Goal: Task Accomplishment & Management: Use online tool/utility

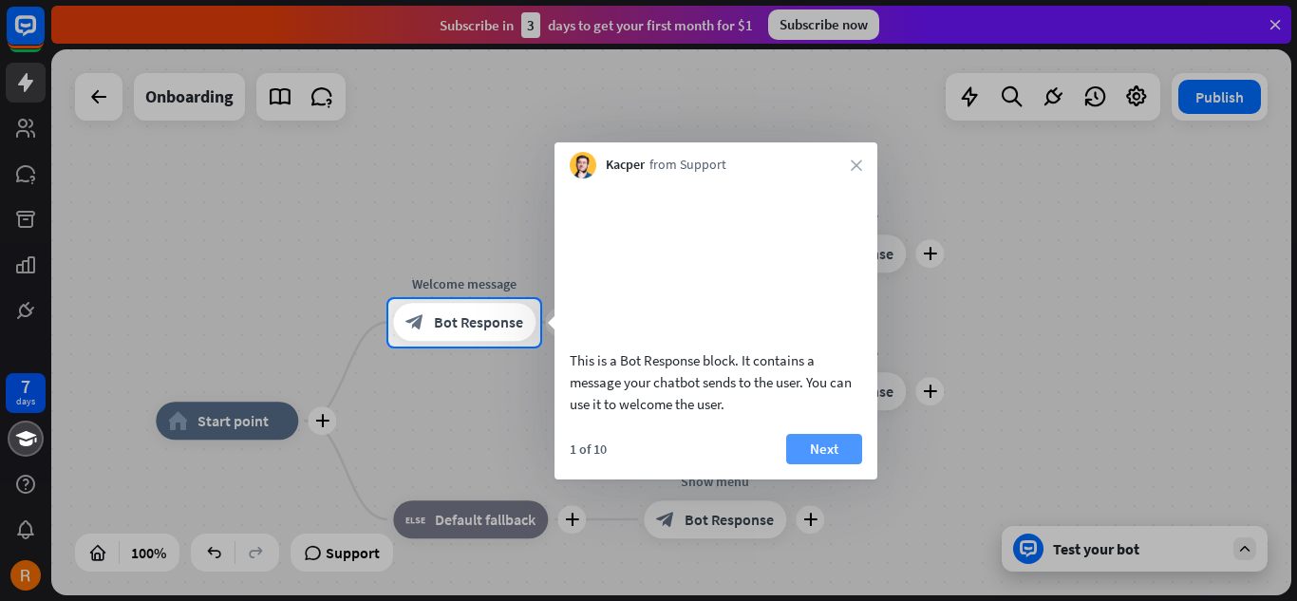
click at [849, 464] on button "Next" at bounding box center [824, 449] width 76 height 30
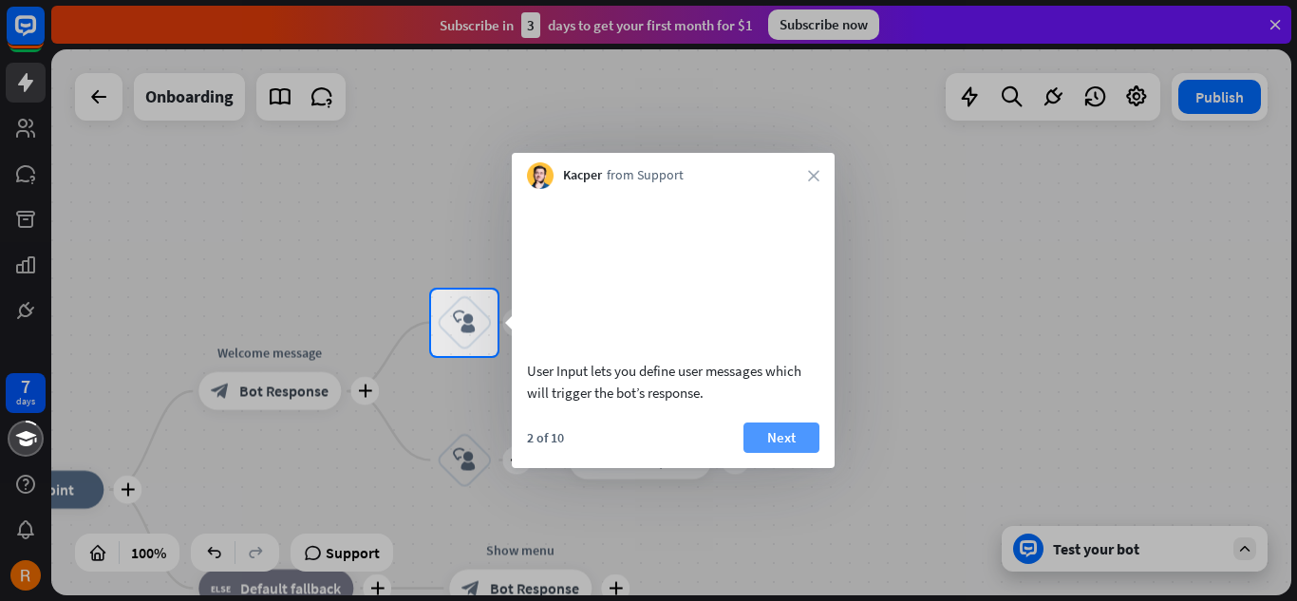
click at [787, 453] on button "Next" at bounding box center [781, 438] width 76 height 30
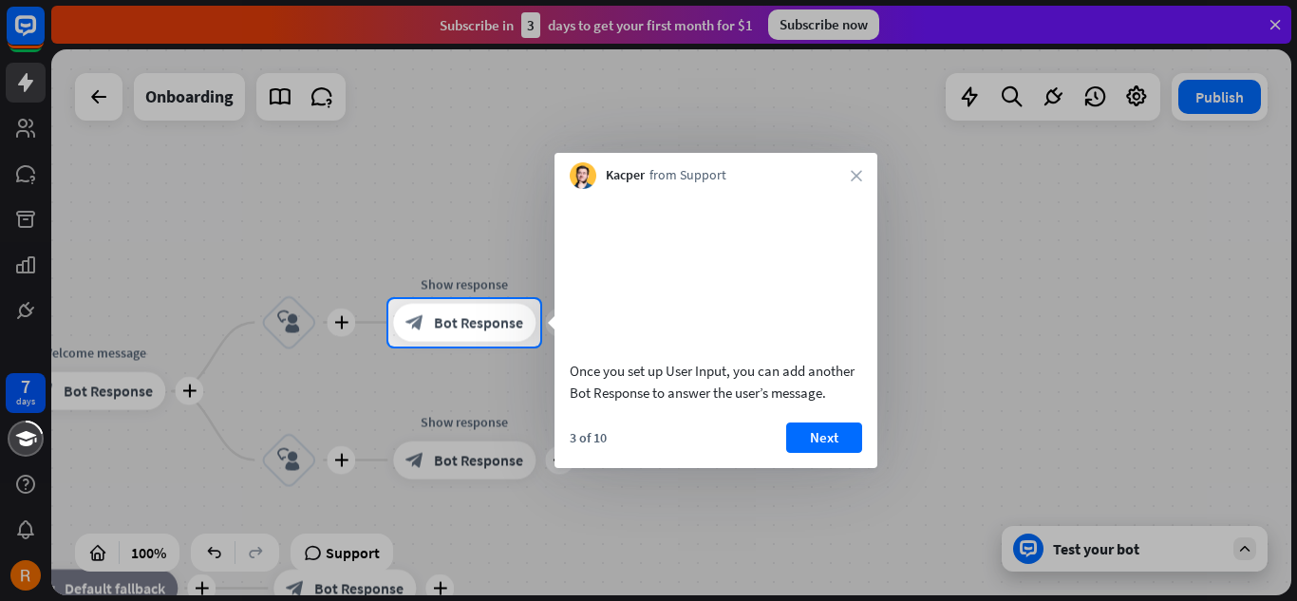
click at [818, 453] on button "Next" at bounding box center [824, 438] width 76 height 30
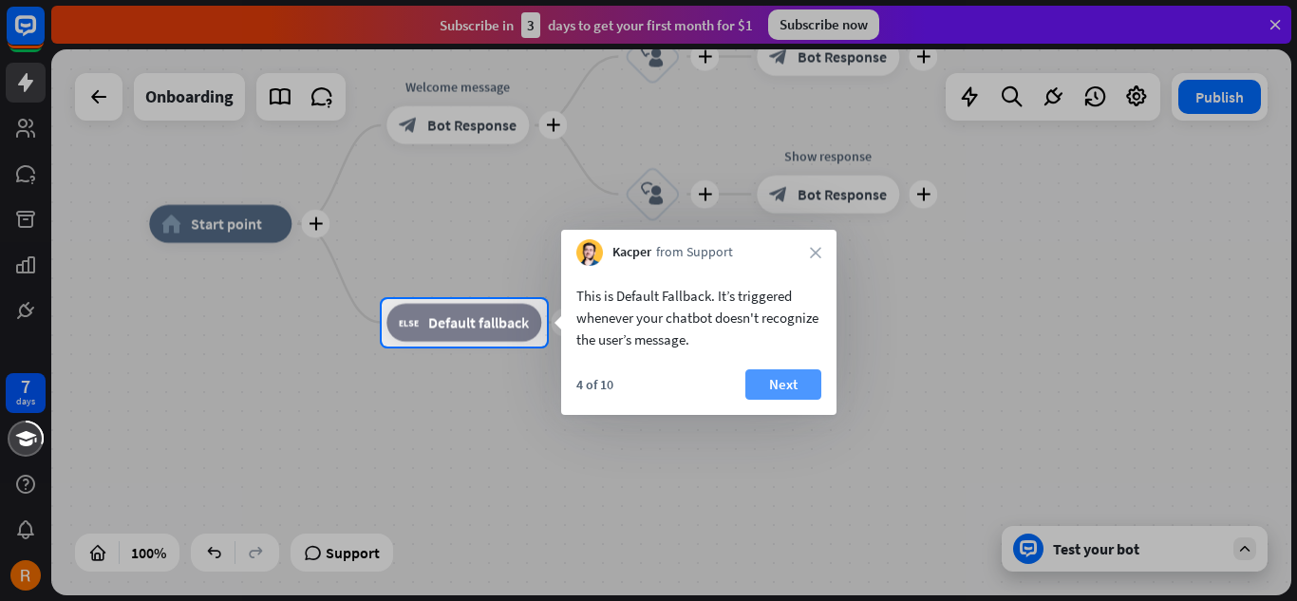
click at [807, 381] on button "Next" at bounding box center [783, 384] width 76 height 30
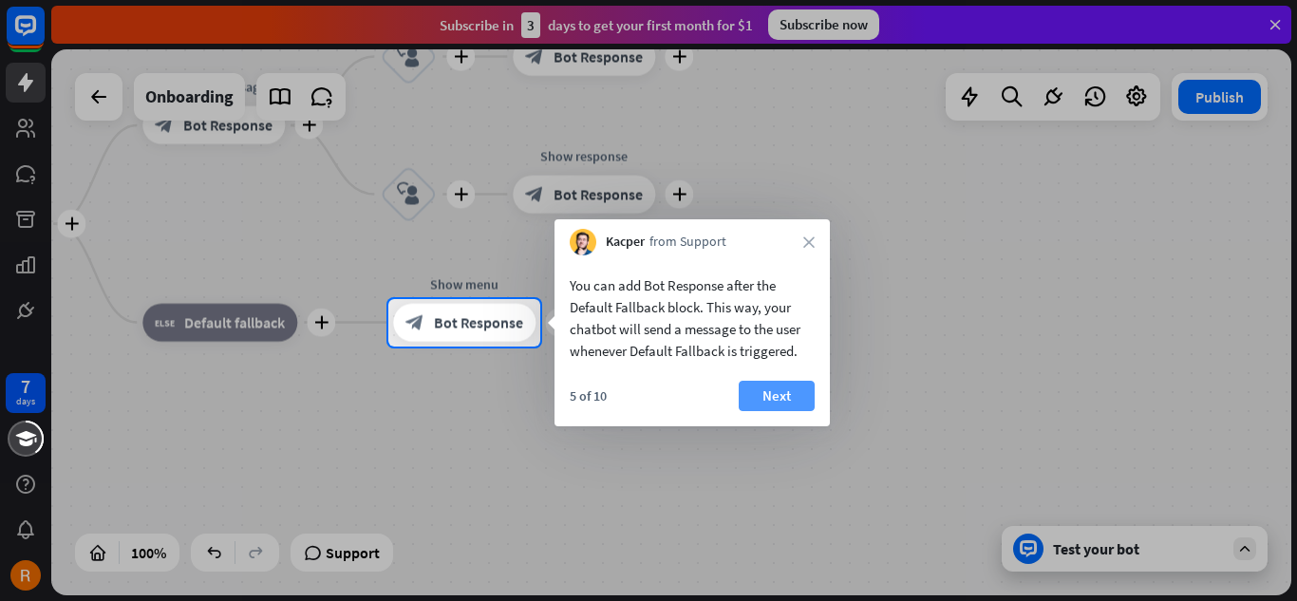
click at [761, 403] on button "Next" at bounding box center [777, 396] width 76 height 30
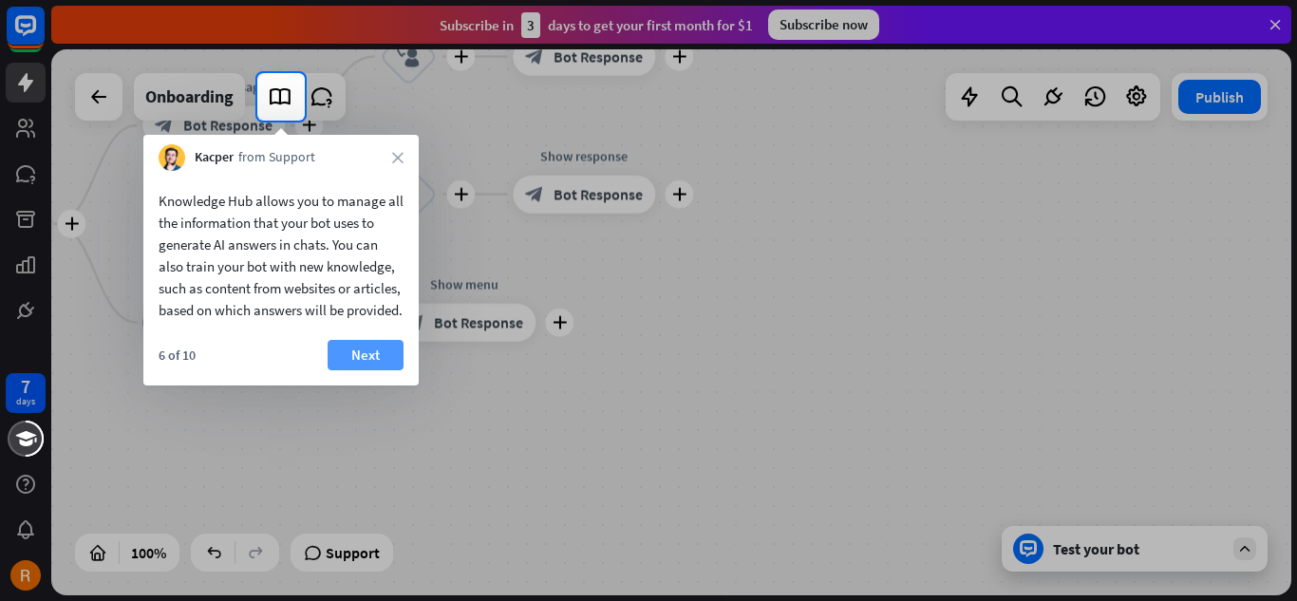
click at [396, 367] on button "Next" at bounding box center [366, 355] width 76 height 30
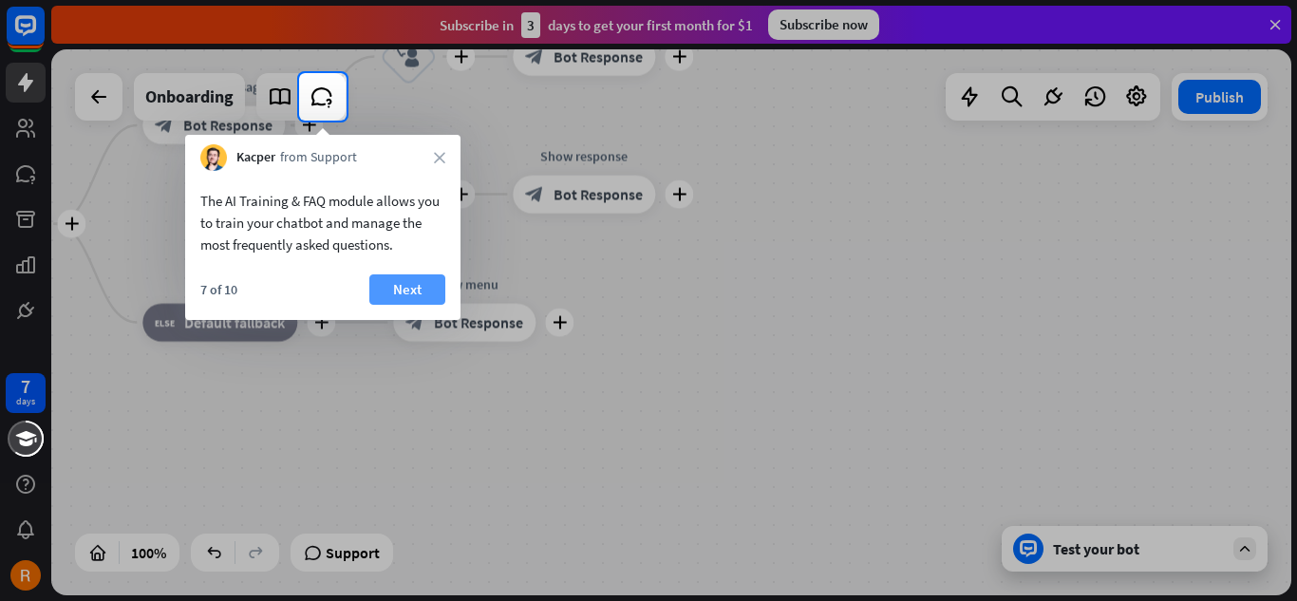
click at [426, 291] on button "Next" at bounding box center [407, 289] width 76 height 30
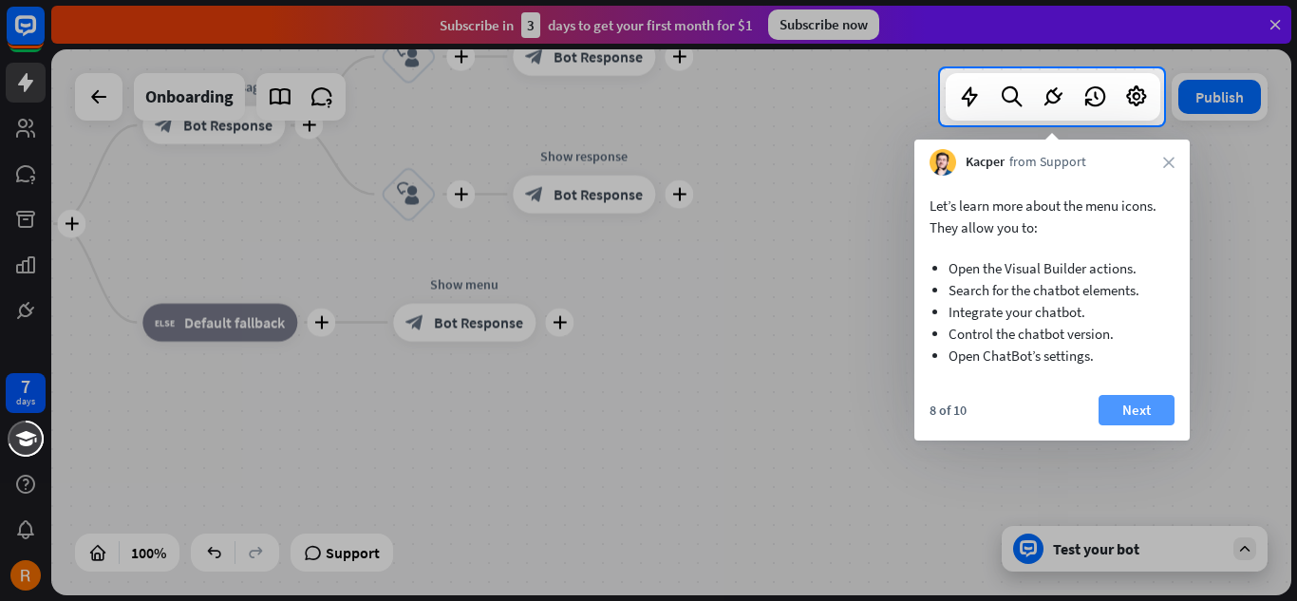
click at [1144, 413] on button "Next" at bounding box center [1137, 410] width 76 height 30
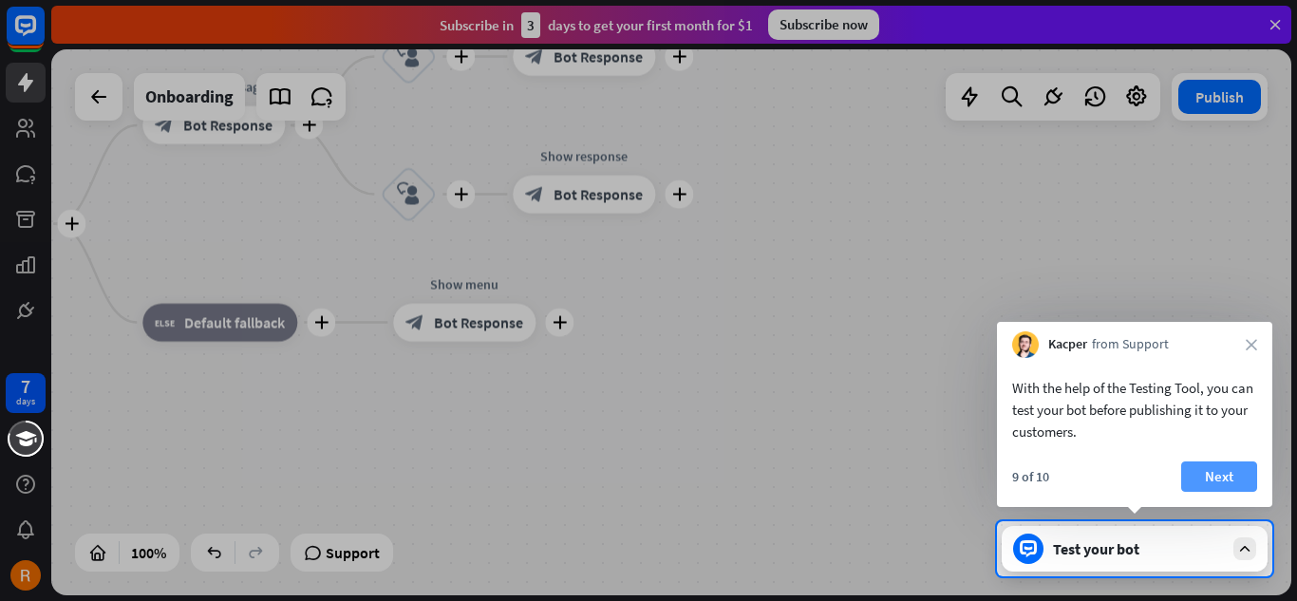
click at [1205, 476] on button "Next" at bounding box center [1219, 476] width 76 height 30
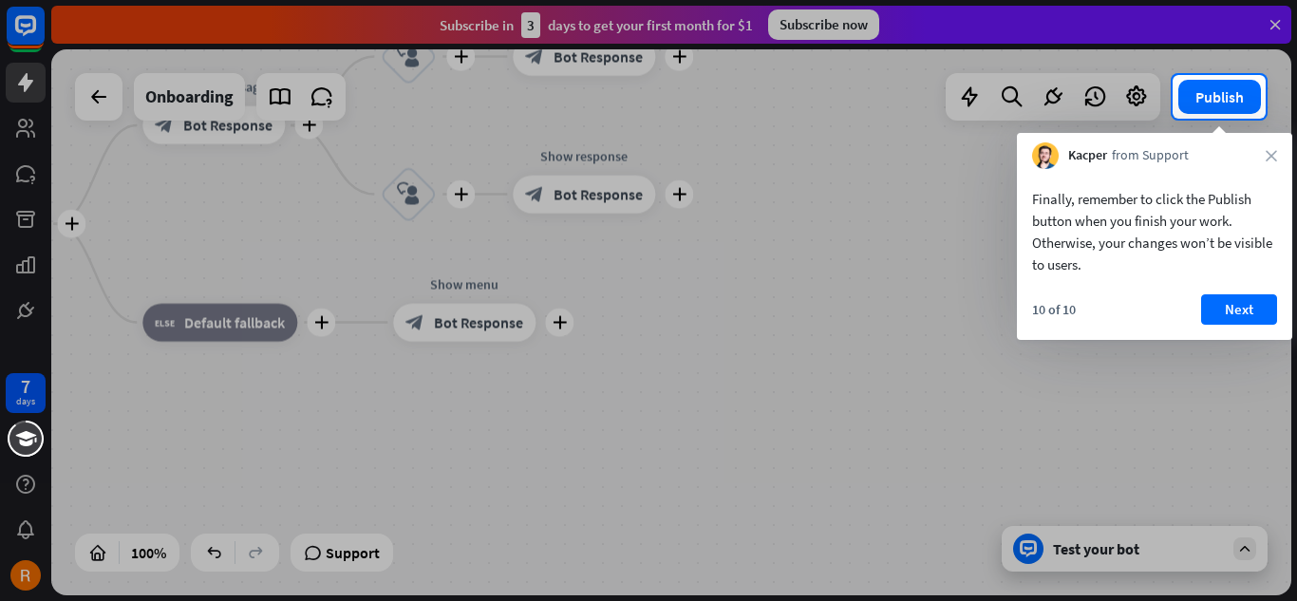
click at [1260, 293] on div "Finally, remember to click the Publish button when you finish your work. Otherw…" at bounding box center [1154, 254] width 275 height 171
click at [1242, 305] on button "Next" at bounding box center [1239, 309] width 76 height 30
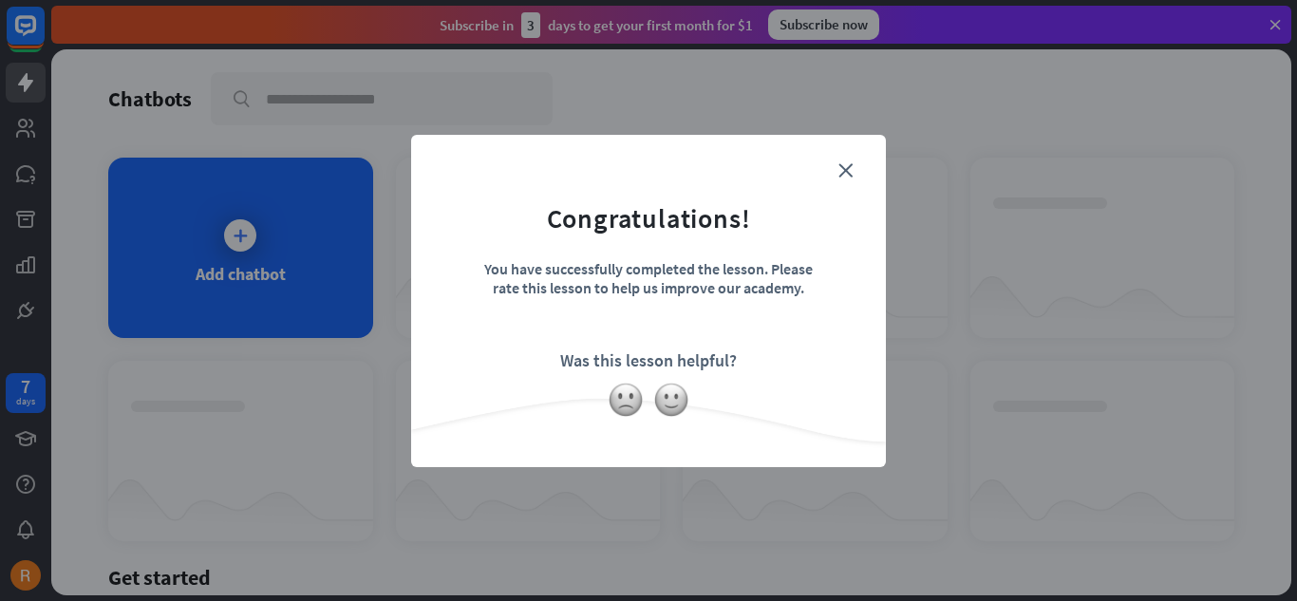
click at [837, 170] on form "Congratulations! You have successfully completed the lesson. Please rate this l…" at bounding box center [648, 272] width 427 height 227
click at [846, 163] on icon "close" at bounding box center [845, 170] width 14 height 14
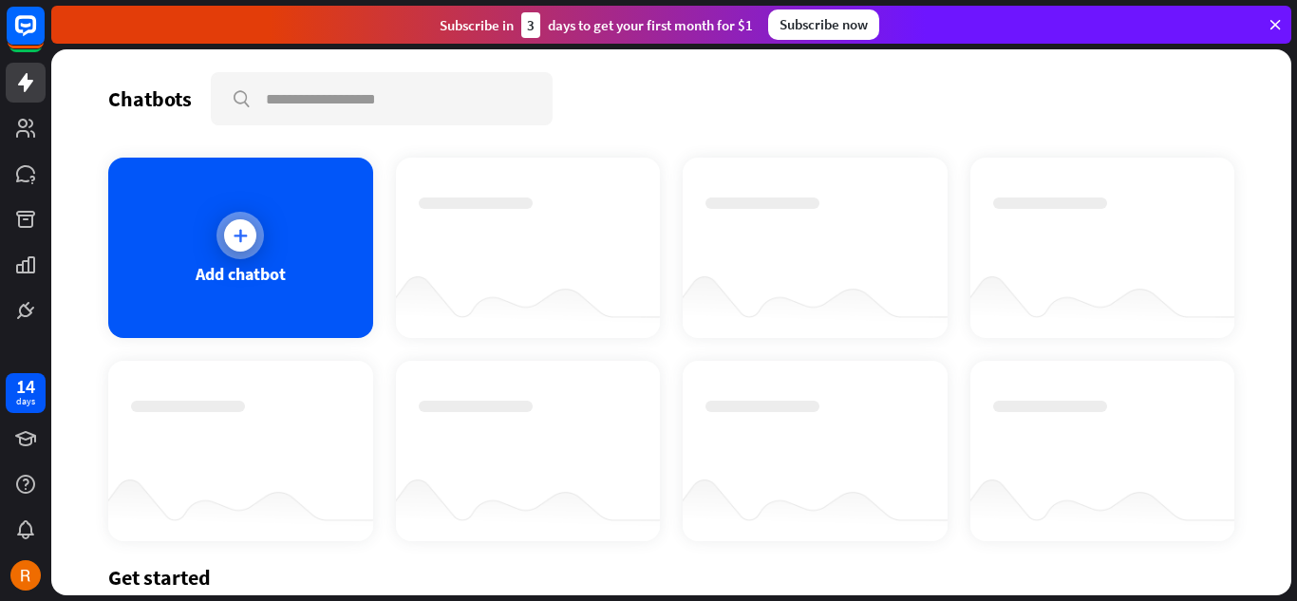
click at [273, 273] on div "Add chatbot" at bounding box center [241, 274] width 90 height 22
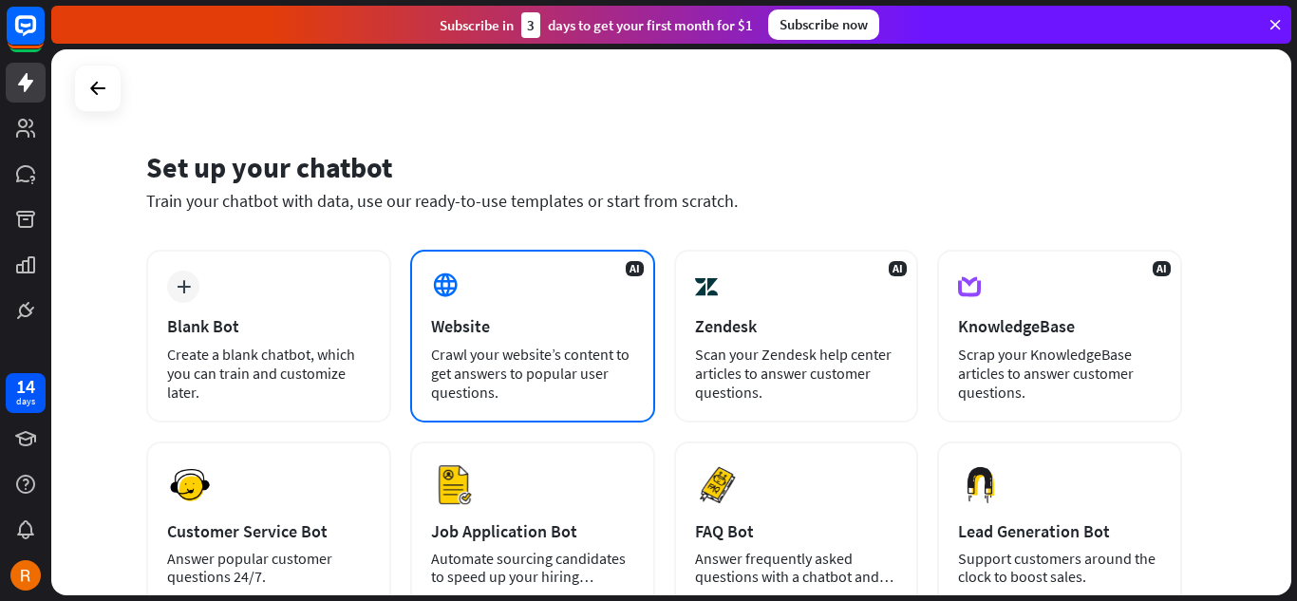
click at [468, 324] on div "Website" at bounding box center [532, 326] width 203 height 22
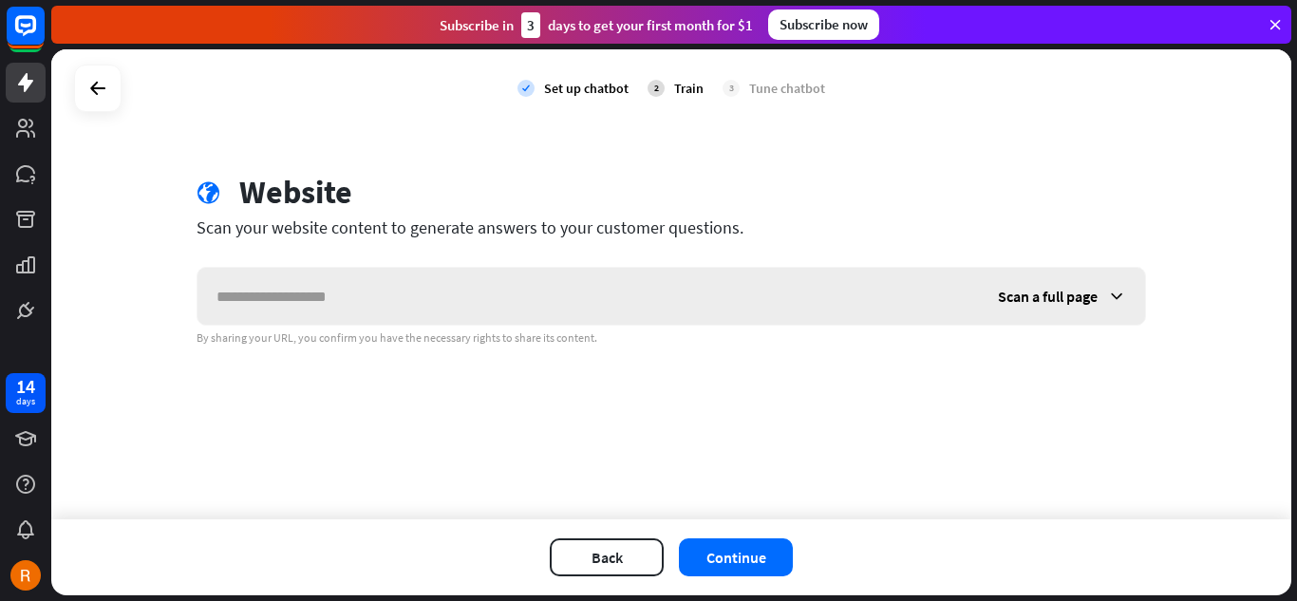
click at [1086, 292] on span "Scan a full page" at bounding box center [1048, 296] width 100 height 19
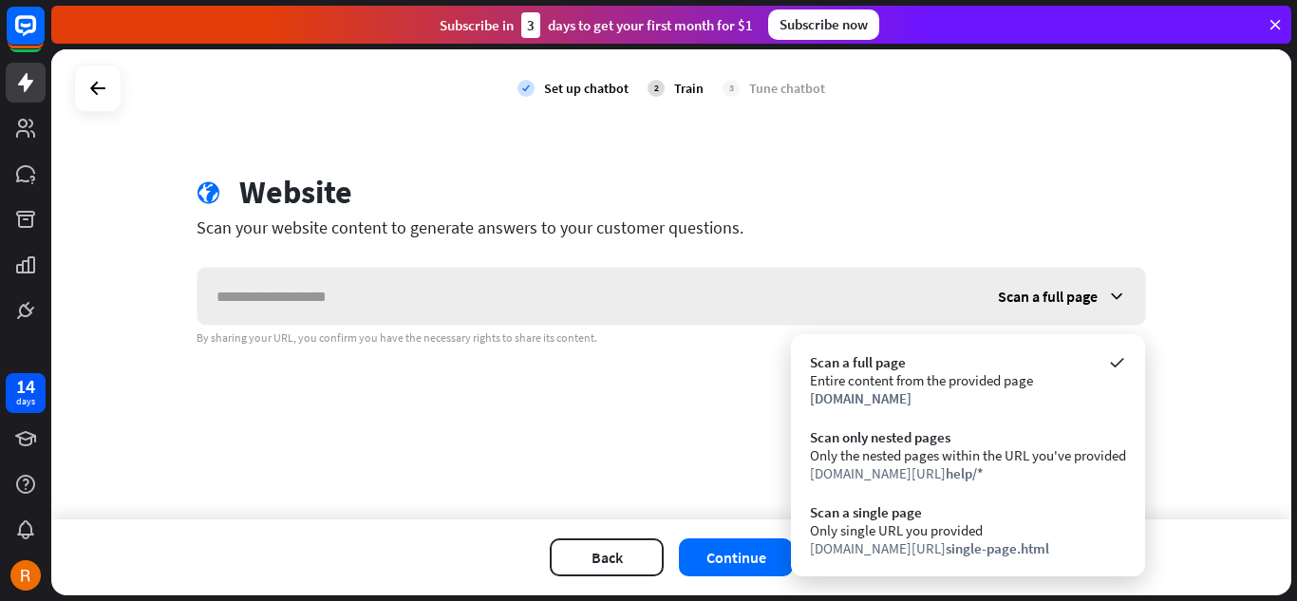
click at [1086, 292] on span "Scan a full page" at bounding box center [1048, 296] width 100 height 19
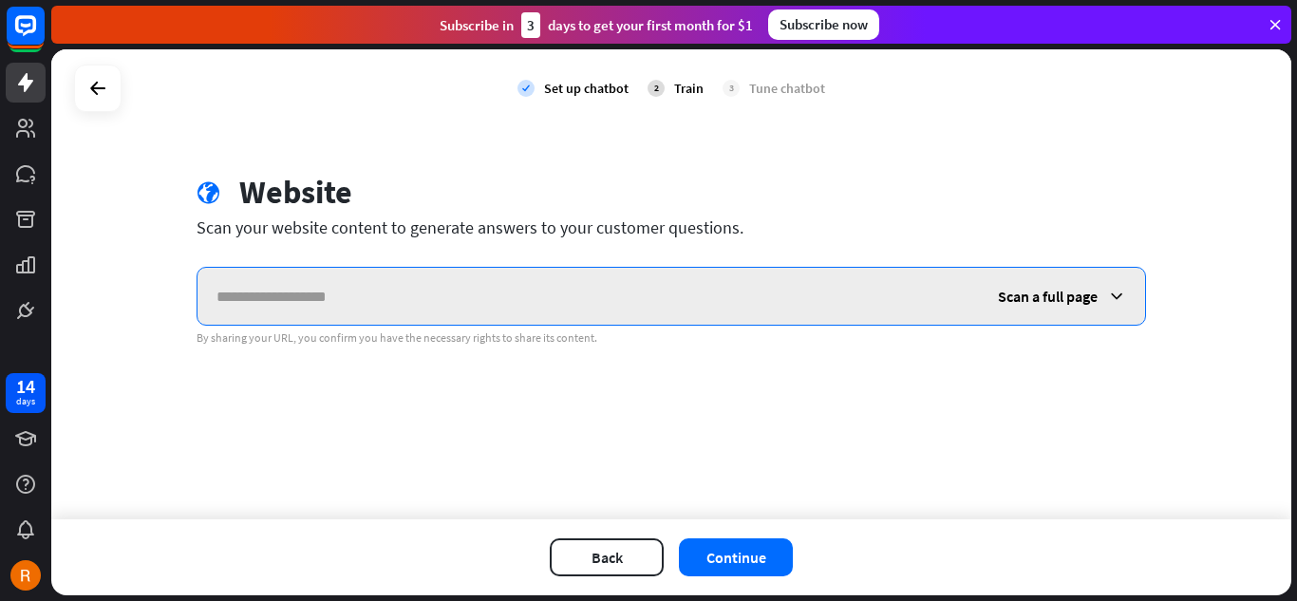
click at [367, 307] on input "text" at bounding box center [587, 296] width 781 height 57
type input "**********"
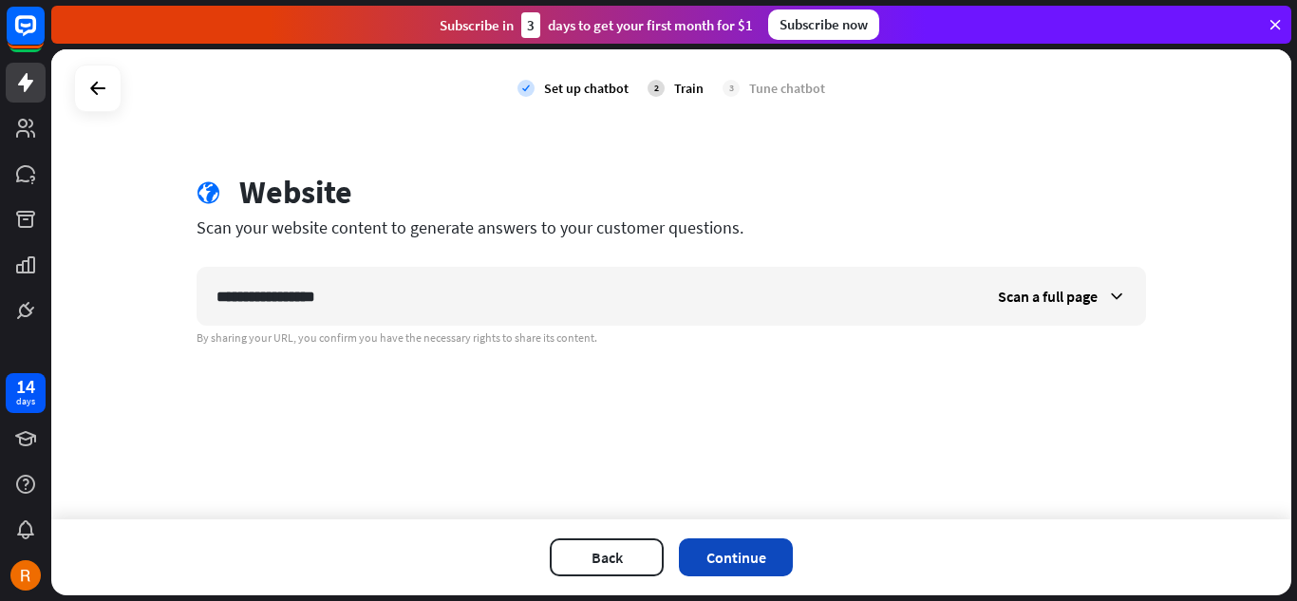
click at [708, 550] on button "Continue" at bounding box center [736, 557] width 114 height 38
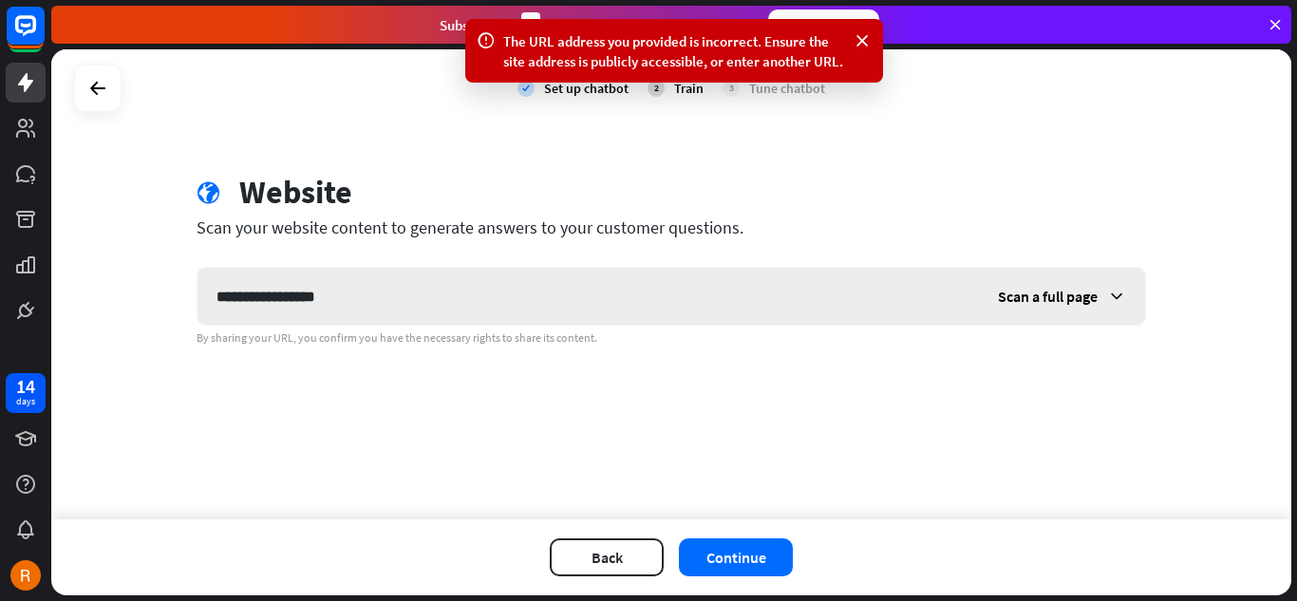
click at [1039, 290] on span "Scan a full page" at bounding box center [1048, 296] width 100 height 19
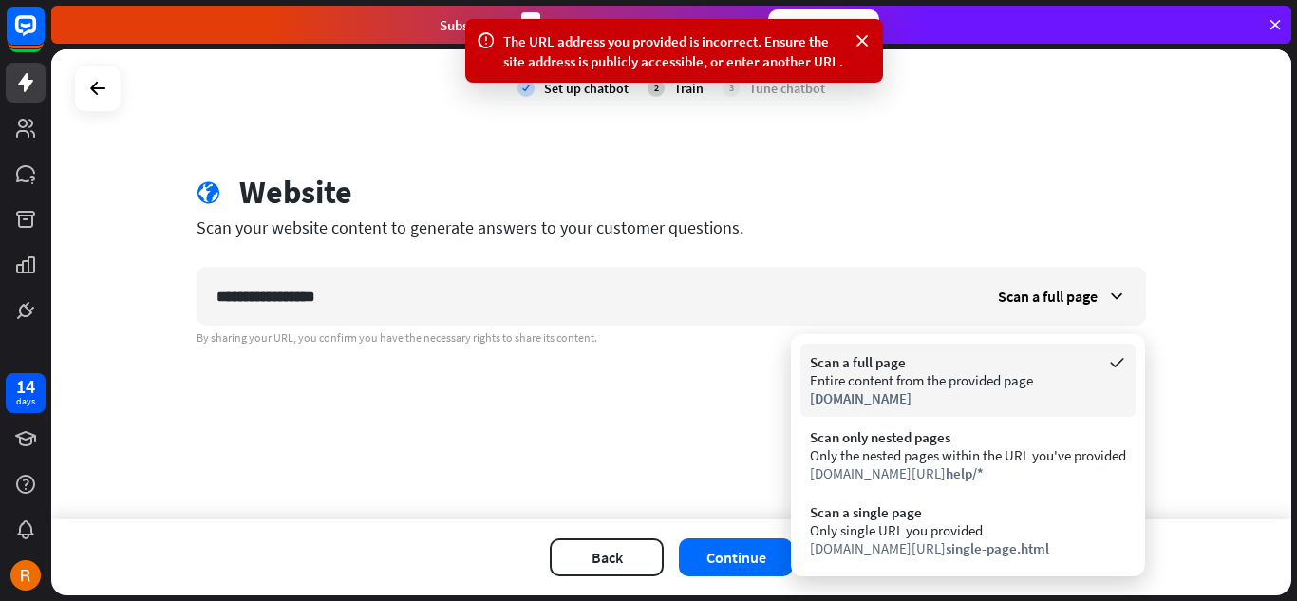
click at [962, 390] on div "[DOMAIN_NAME]" at bounding box center [968, 398] width 316 height 18
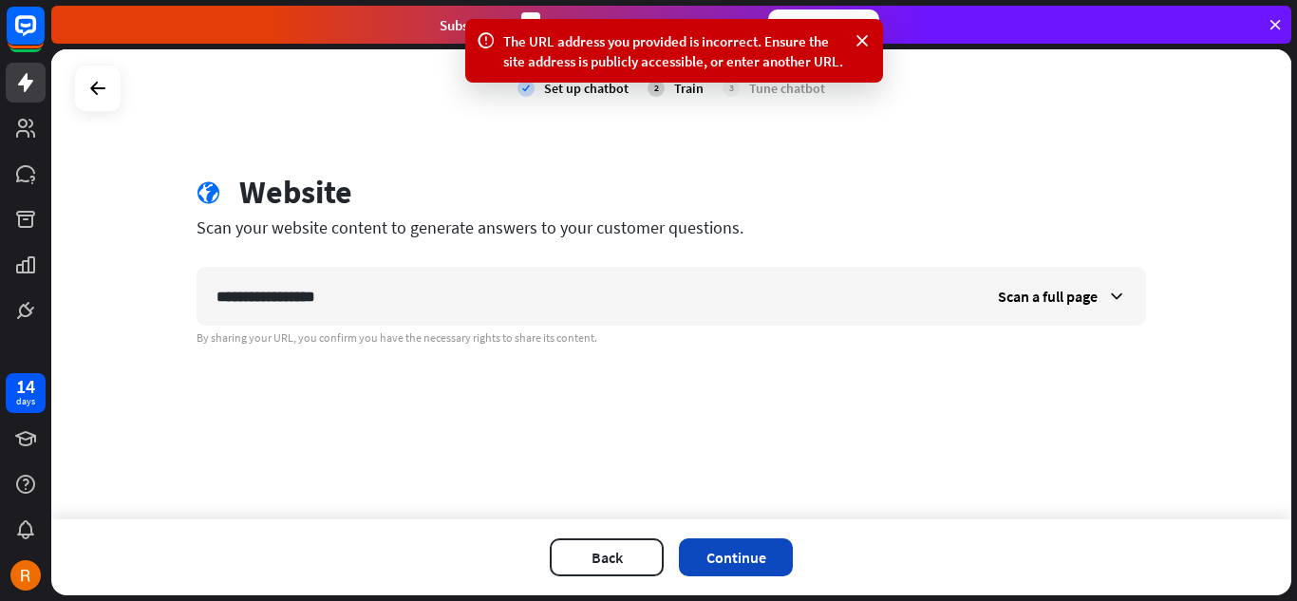
click at [709, 559] on button "Continue" at bounding box center [736, 557] width 114 height 38
click at [581, 553] on button "Back" at bounding box center [607, 557] width 114 height 38
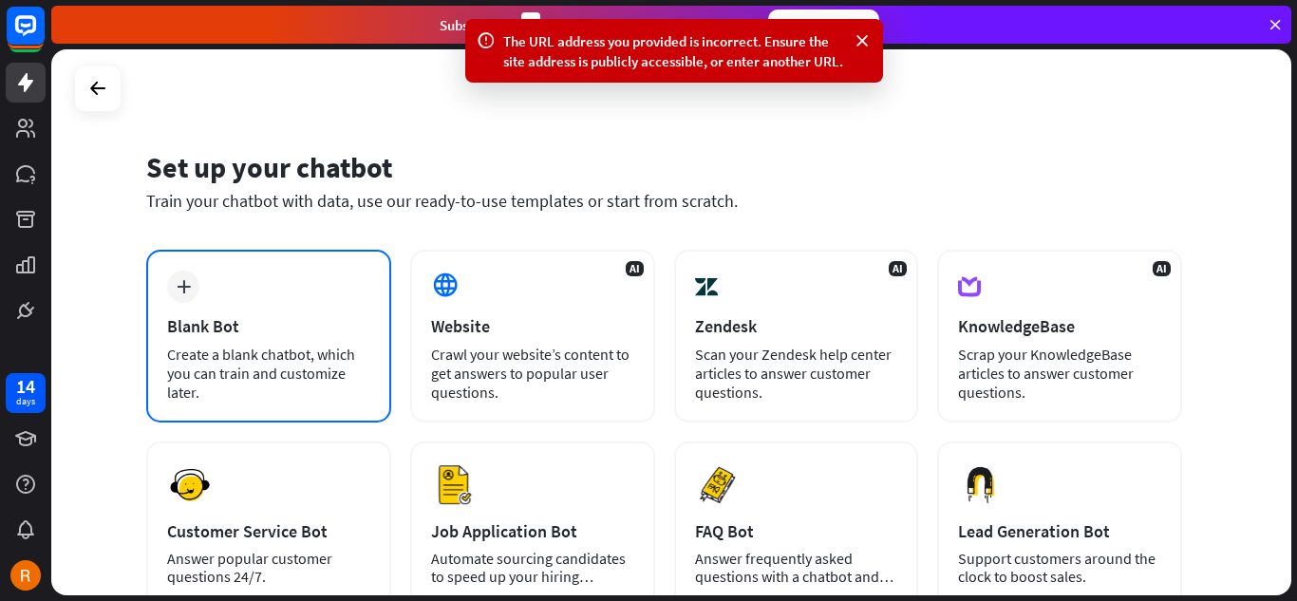
click at [192, 302] on div "plus Blank Bot Create a blank chatbot, which you can train and customize later." at bounding box center [268, 336] width 245 height 173
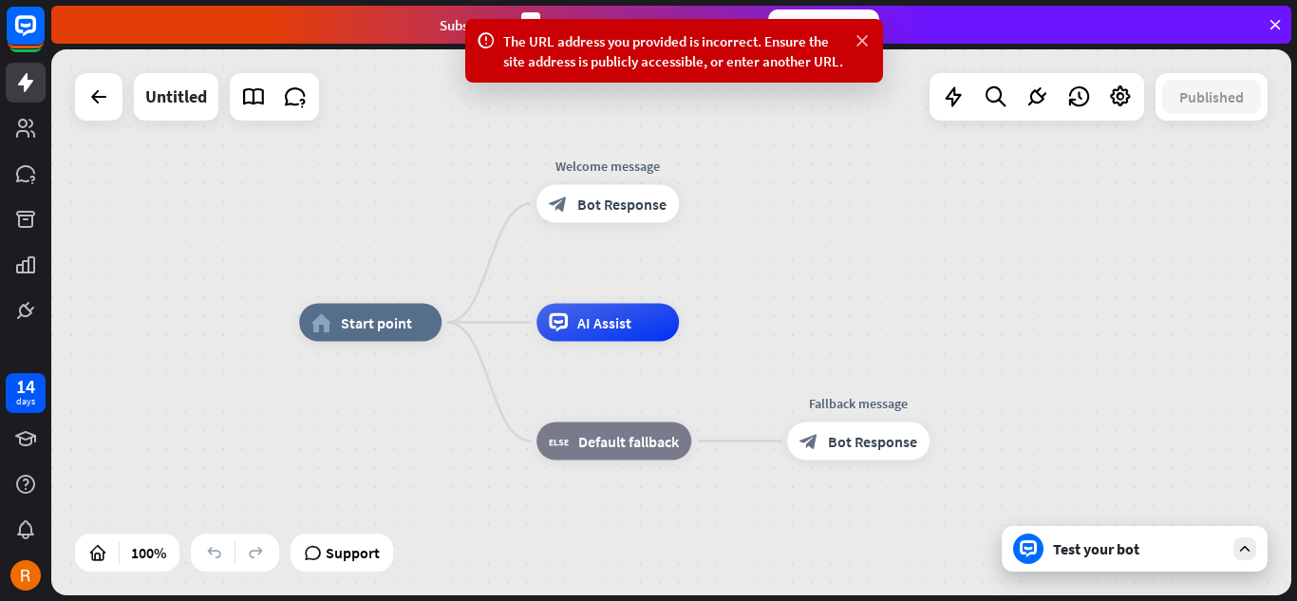
click at [870, 42] on icon at bounding box center [862, 41] width 19 height 20
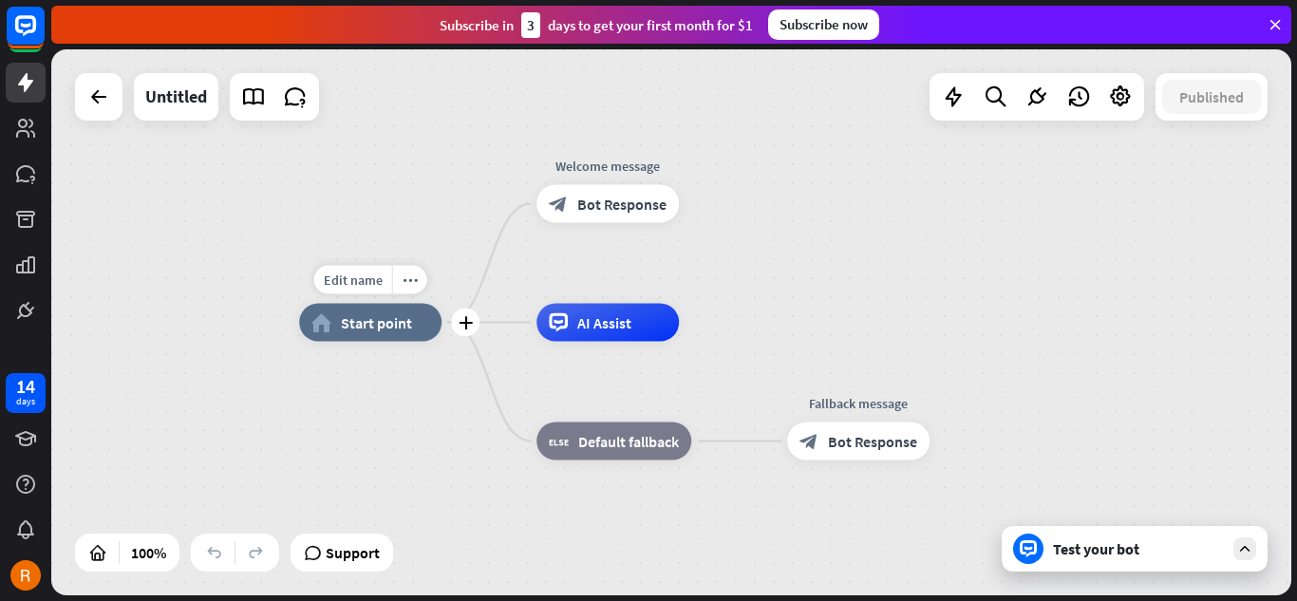
click at [398, 332] on div "home_2 Start point" at bounding box center [370, 323] width 142 height 38
click at [463, 322] on icon "plus" at bounding box center [466, 322] width 14 height 13
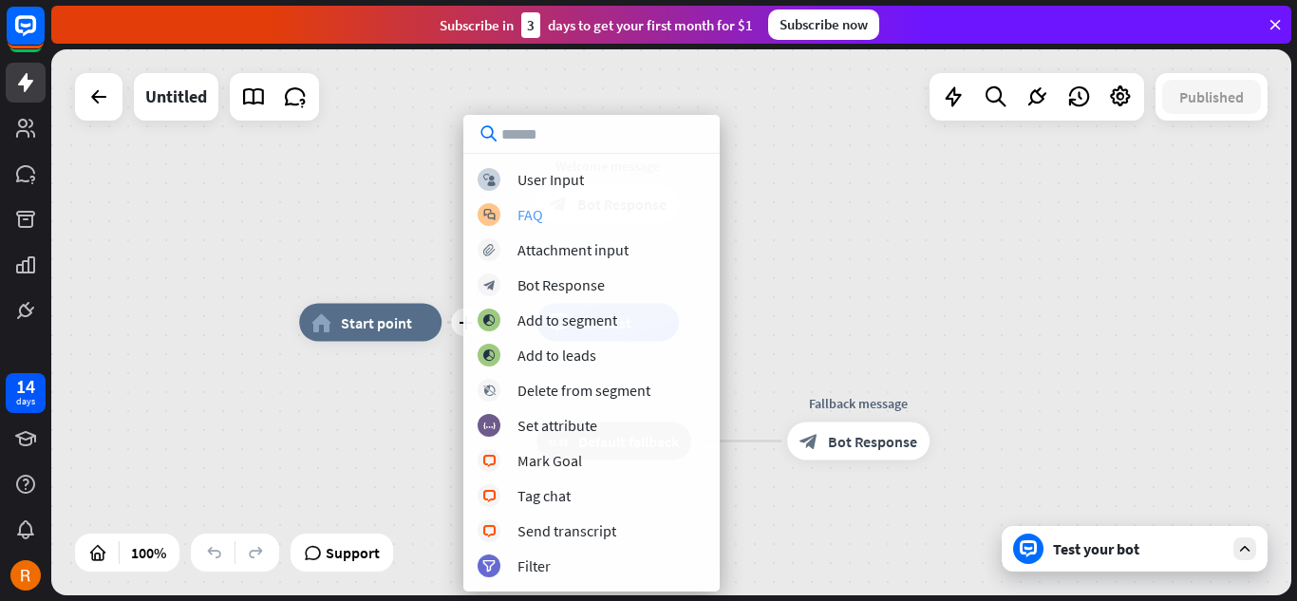
click at [553, 209] on div "block_faq FAQ" at bounding box center [592, 214] width 228 height 23
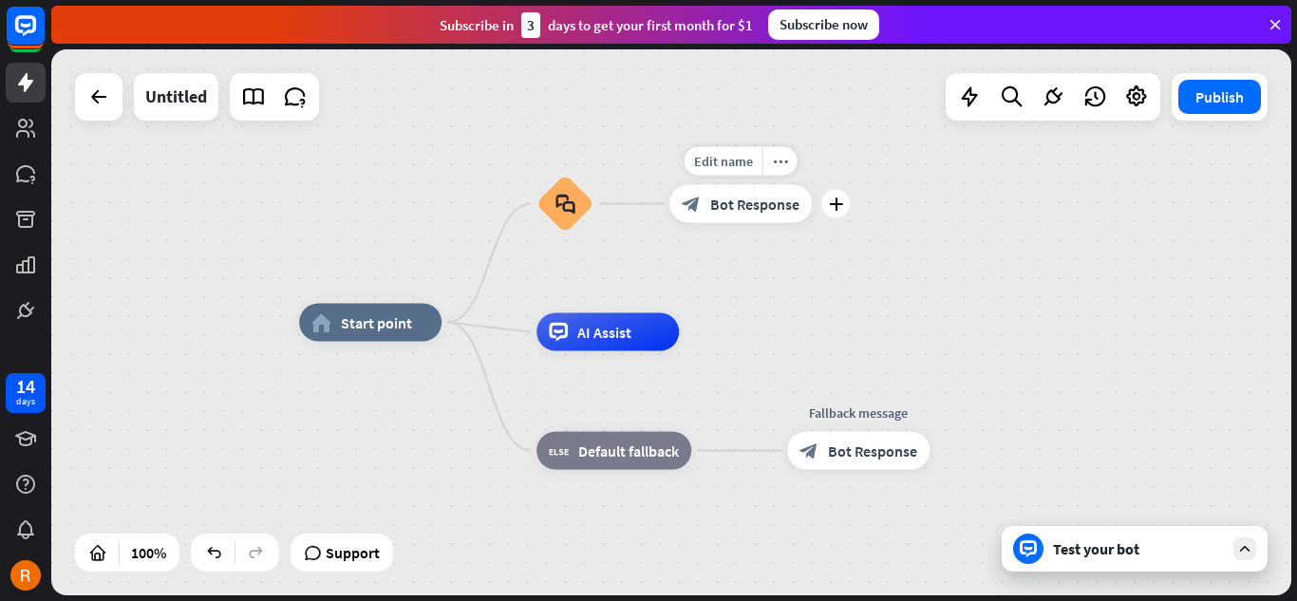
click at [705, 211] on div "block_bot_response Bot Response" at bounding box center [740, 204] width 142 height 38
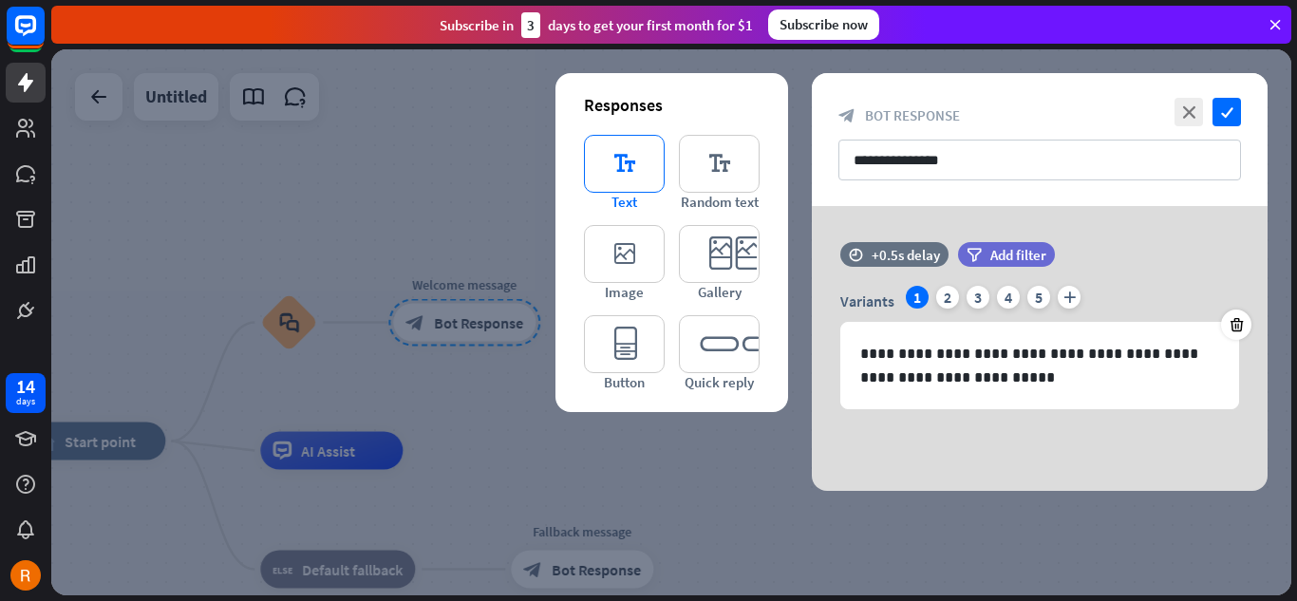
click at [637, 182] on icon "editor_text" at bounding box center [624, 164] width 81 height 58
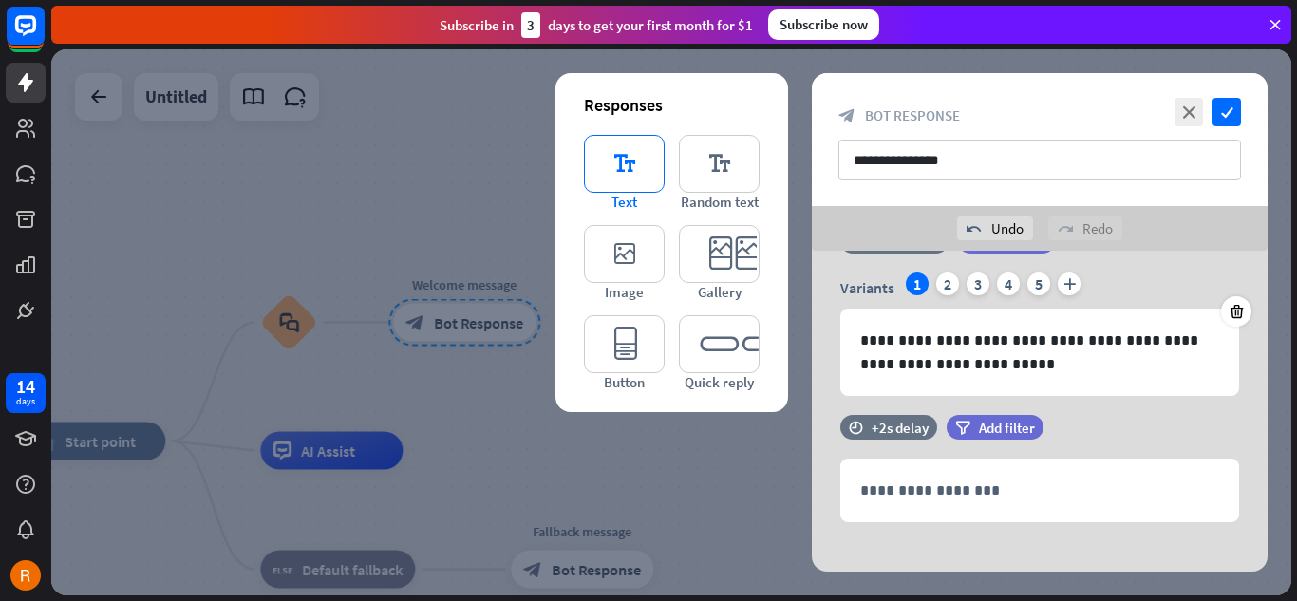
scroll to position [75, 0]
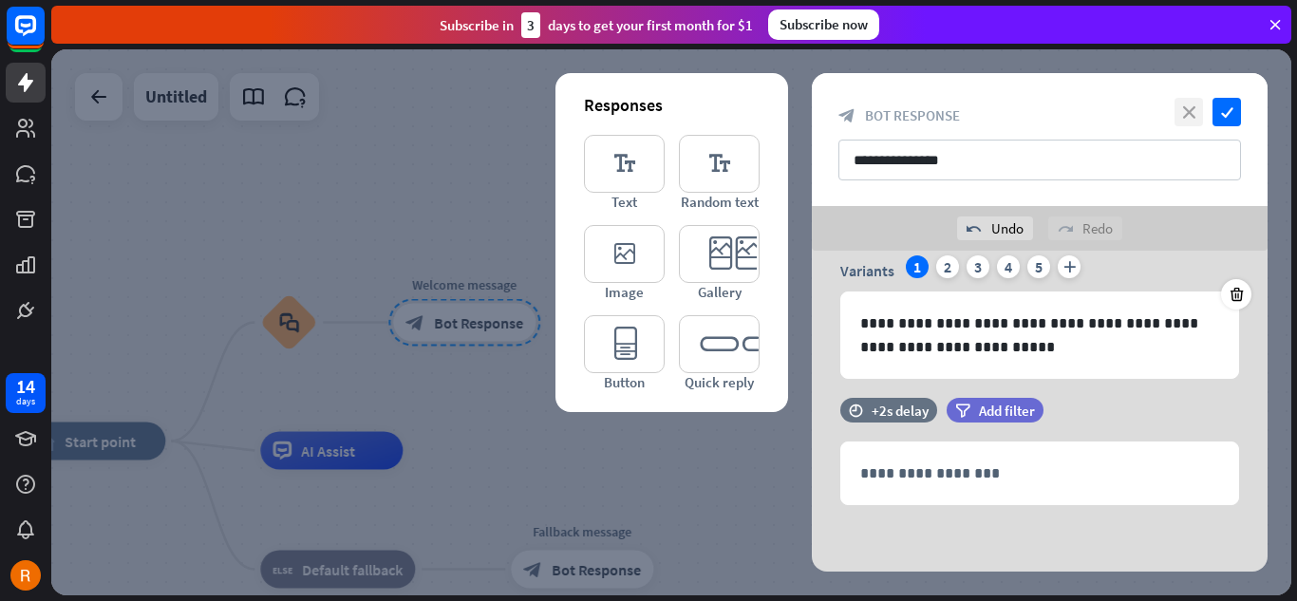
click at [1196, 108] on icon "close" at bounding box center [1189, 112] width 28 height 28
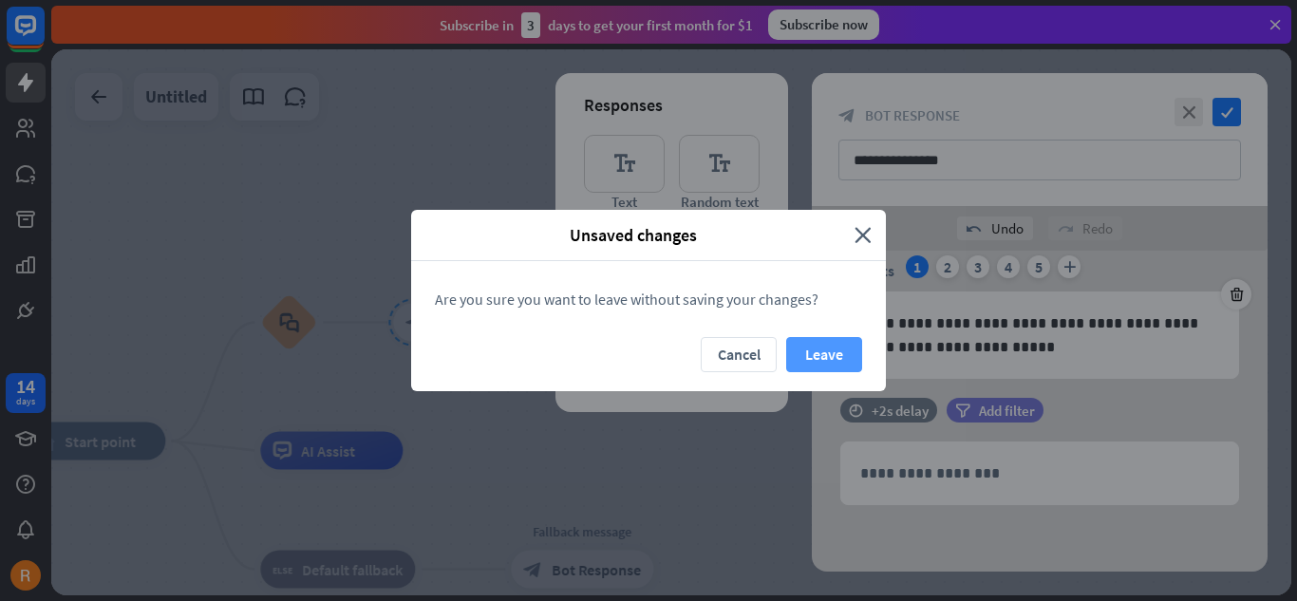
click at [818, 365] on button "Leave" at bounding box center [824, 354] width 76 height 35
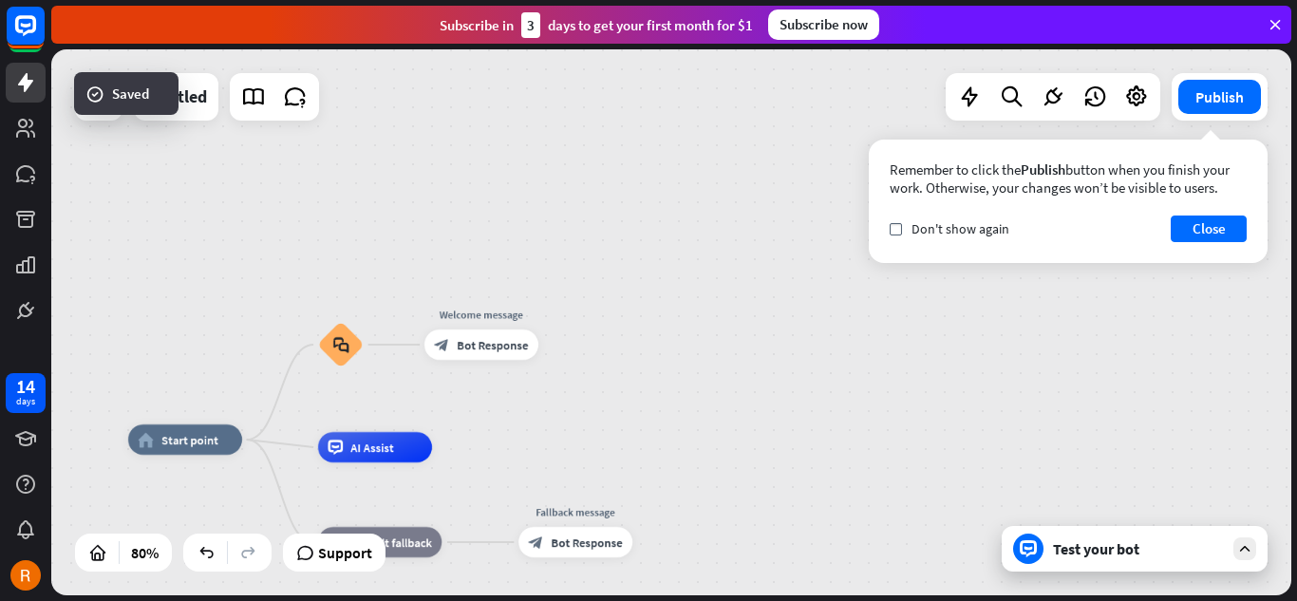
drag, startPoint x: 445, startPoint y: 447, endPoint x: 475, endPoint y: 380, distance: 73.6
drag, startPoint x: 394, startPoint y: 454, endPoint x: 464, endPoint y: 403, distance: 87.0
click at [464, 403] on div "home_2 Start point block_faq Welcome message block_bot_response Bot Response Ed…" at bounding box center [671, 322] width 1240 height 546
drag, startPoint x: 491, startPoint y: 350, endPoint x: 388, endPoint y: 334, distance: 103.8
click at [468, 329] on div "Edit name more_horiz plus block_bot_response Bot Response" at bounding box center [481, 344] width 114 height 30
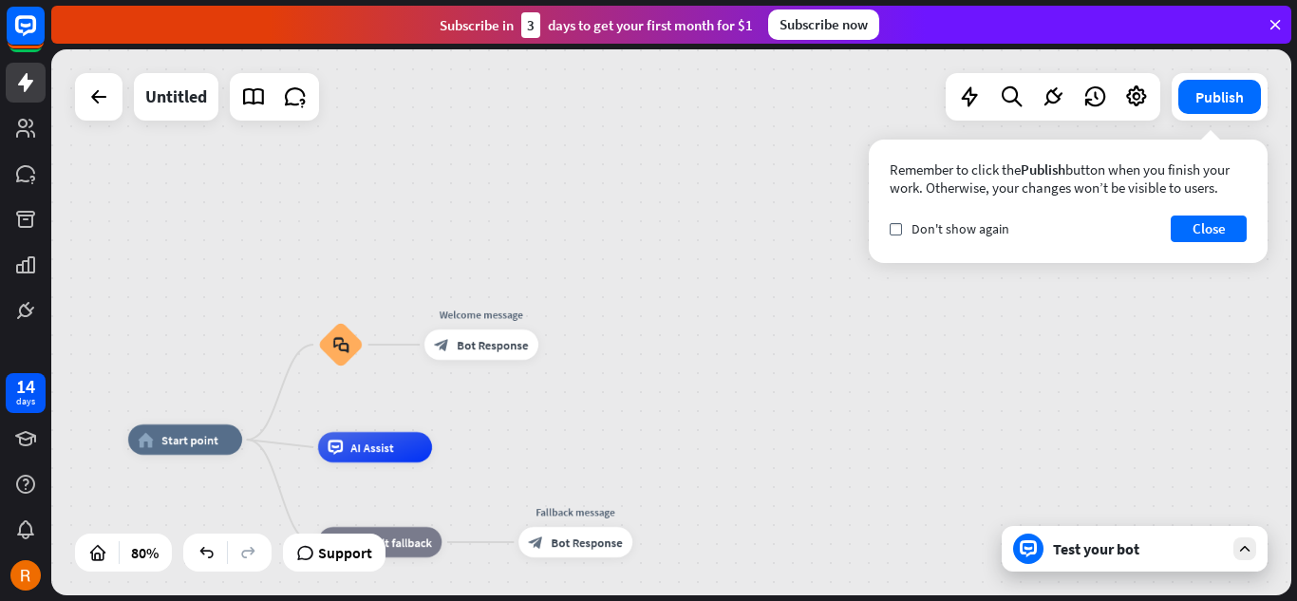
drag, startPoint x: 348, startPoint y: 346, endPoint x: 359, endPoint y: 283, distance: 63.5
click at [359, 277] on div "home_2 Start point Edit name more_horiz block_faq Welcome message block_bot_res…" at bounding box center [671, 322] width 1240 height 546
click at [385, 349] on icon "plus" at bounding box center [382, 344] width 11 height 10
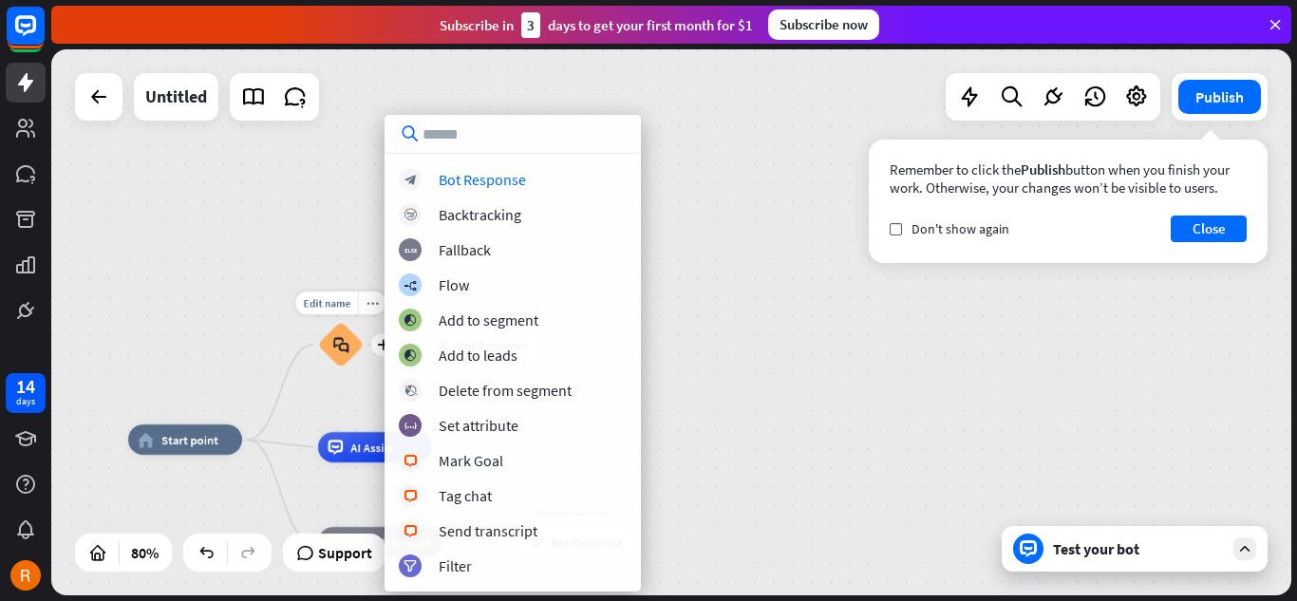
click at [324, 367] on div "block_faq" at bounding box center [341, 345] width 46 height 46
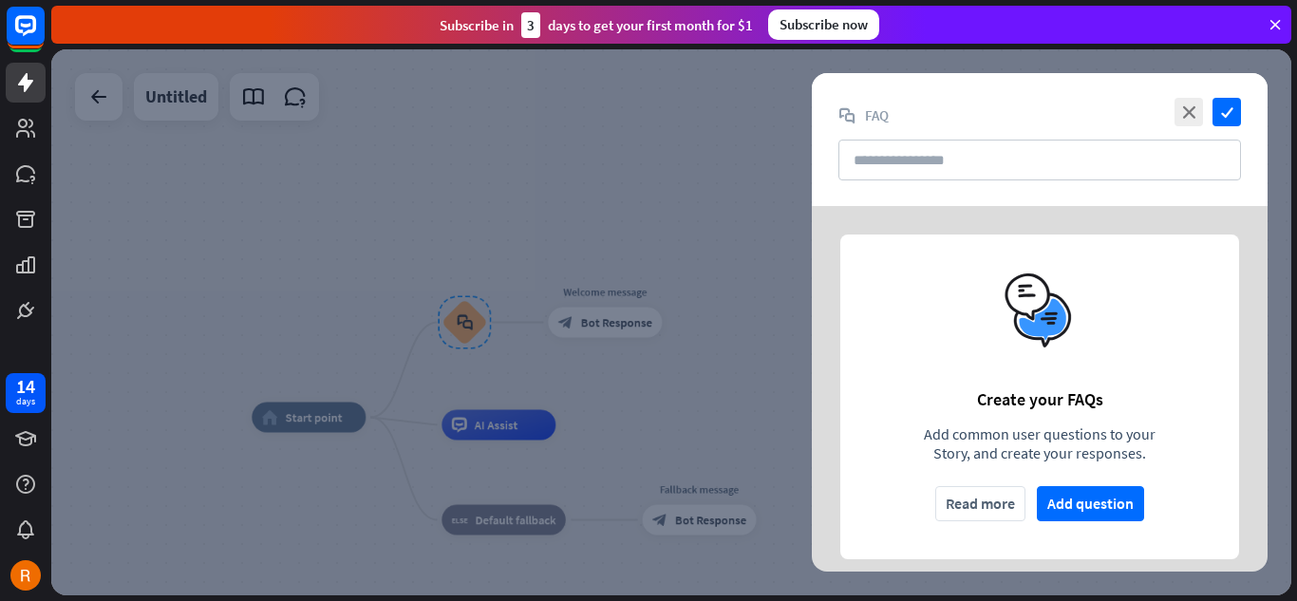
click at [1154, 119] on div "block_faq FAQ" at bounding box center [1039, 115] width 403 height 18
click at [1176, 117] on icon "close" at bounding box center [1189, 112] width 28 height 28
